Goal: Transaction & Acquisition: Purchase product/service

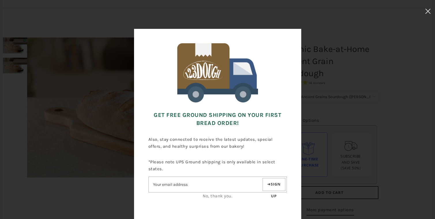
click at [429, 10] on use at bounding box center [427, 11] width 5 height 5
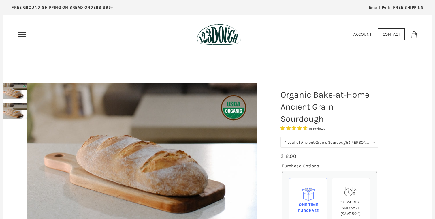
scroll to position [46, 0]
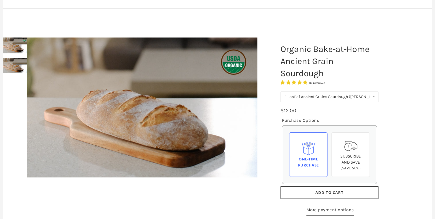
click at [15, 69] on div at bounding box center [142, 107] width 259 height 169
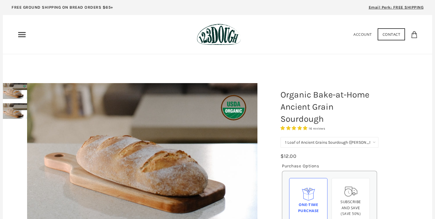
scroll to position [0, 0]
click at [22, 35] on icon "Primary" at bounding box center [21, 34] width 9 height 9
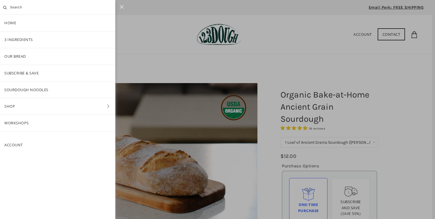
click at [12, 53] on link "Our Bread" at bounding box center [57, 56] width 115 height 16
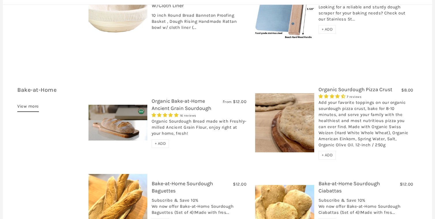
scroll to position [949, 0]
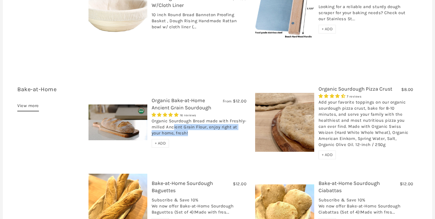
drag, startPoint x: 191, startPoint y: 112, endPoint x: 206, endPoint y: 125, distance: 19.6
click at [206, 125] on div "From $12.00 Organic Bake-at-Home Ancient Grain Sourdough 16 reviews Organic Sou…" at bounding box center [199, 122] width 95 height 50
click at [206, 125] on div "Organic Sourdough Bread made with Freshly-milled Ancient Grain Flour, enjoy rig…" at bounding box center [199, 128] width 95 height 21
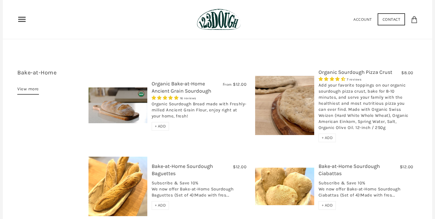
scroll to position [0, 0]
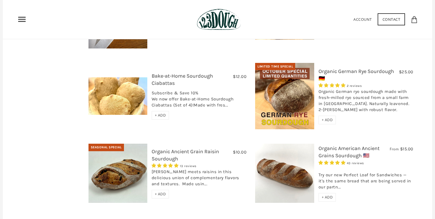
click at [296, 71] on img at bounding box center [284, 96] width 59 height 67
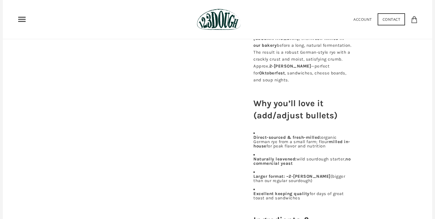
scroll to position [229, 0]
